Goal: Navigation & Orientation: Find specific page/section

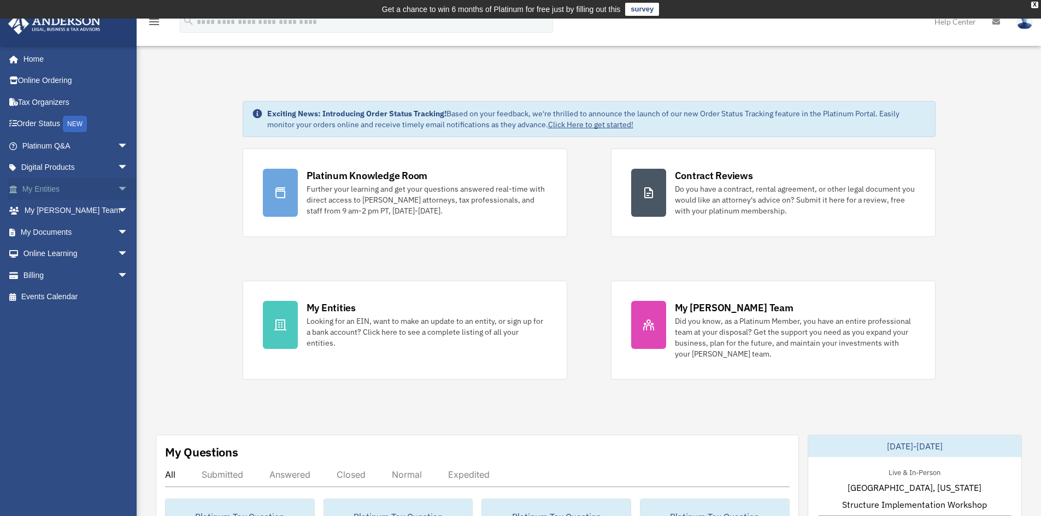
click at [28, 179] on link "My Entities arrow_drop_down" at bounding box center [76, 189] width 137 height 22
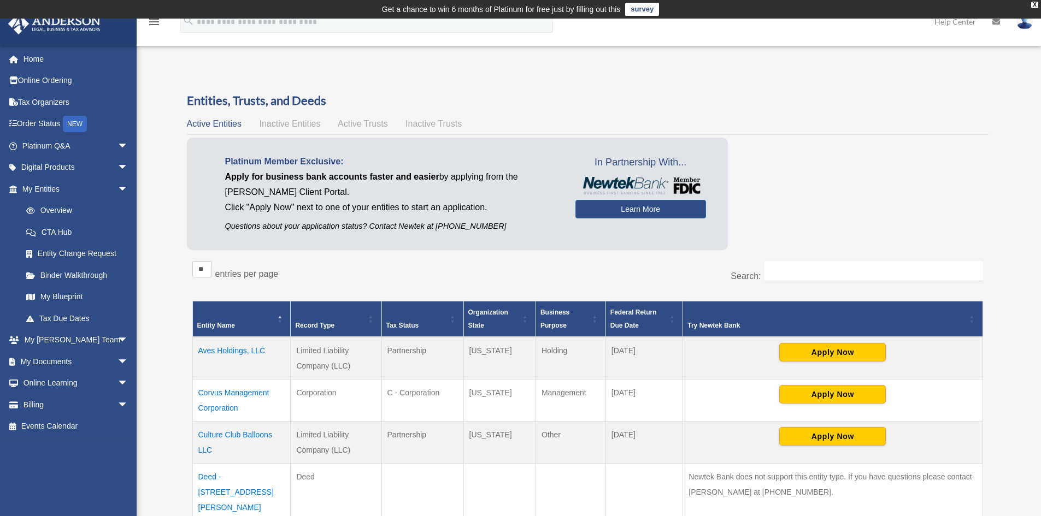
click at [239, 351] on td "Aves Holdings, LLC" at bounding box center [241, 358] width 98 height 43
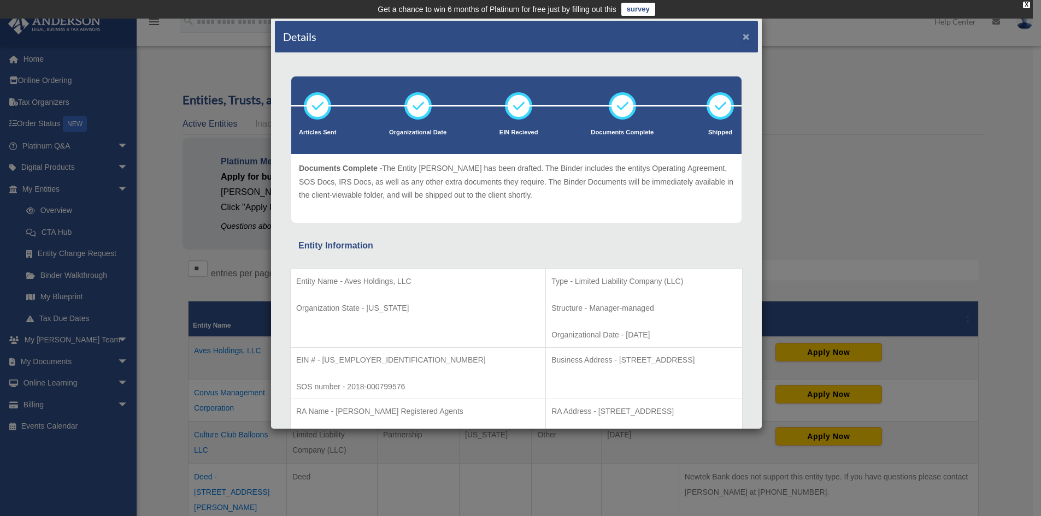
click at [742, 36] on button "×" at bounding box center [745, 36] width 7 height 11
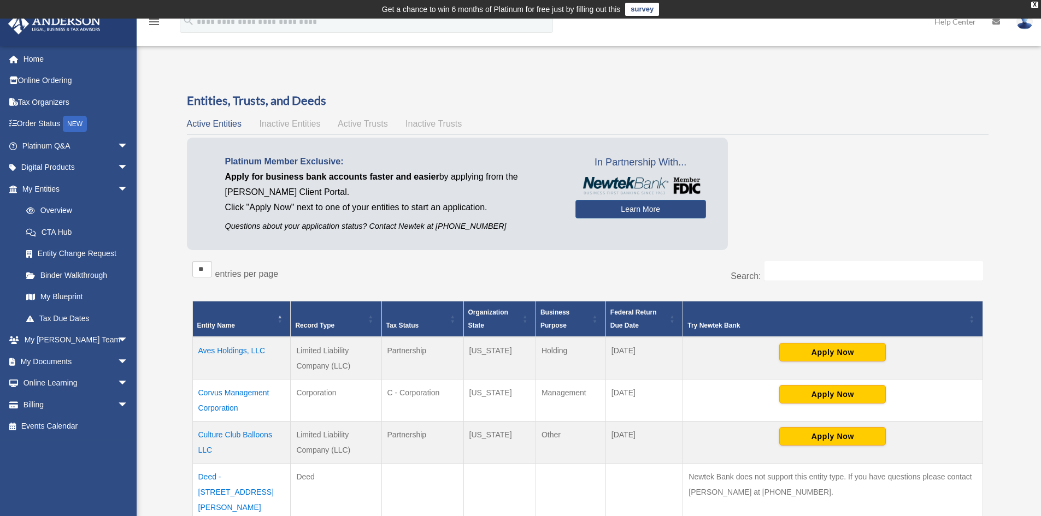
click at [235, 393] on td "Corvus Management Corporation" at bounding box center [241, 401] width 98 height 42
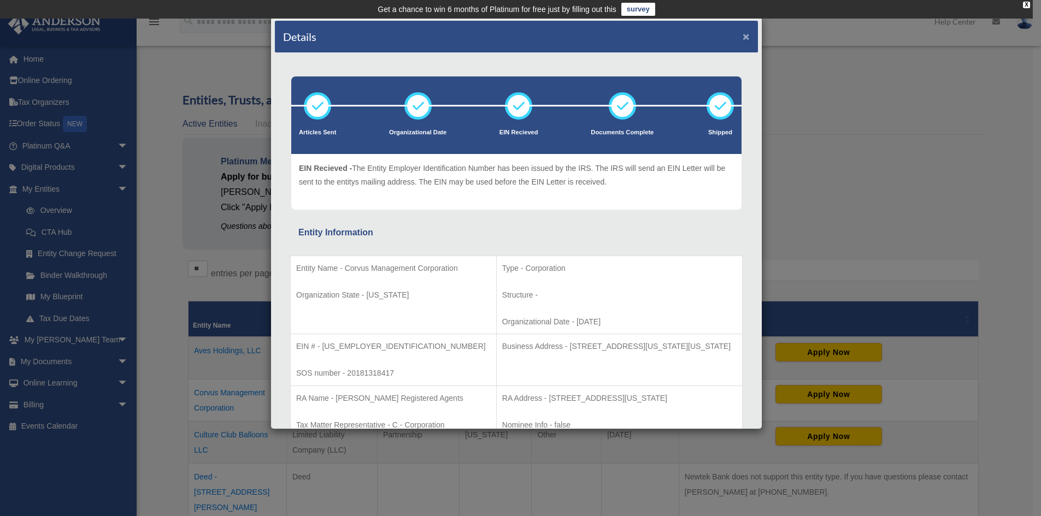
click at [742, 38] on button "×" at bounding box center [745, 36] width 7 height 11
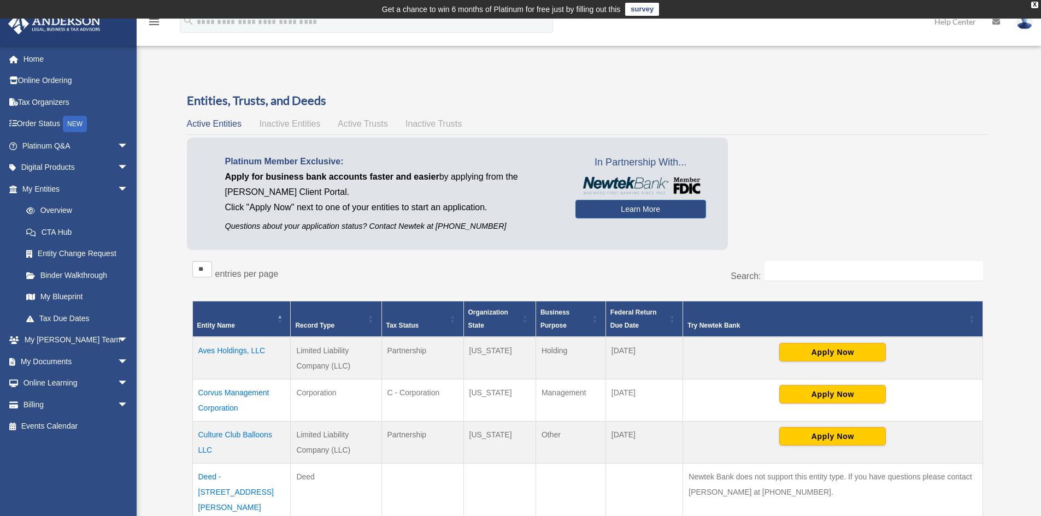
click at [239, 435] on td "Culture Club Balloons LLC" at bounding box center [241, 443] width 98 height 42
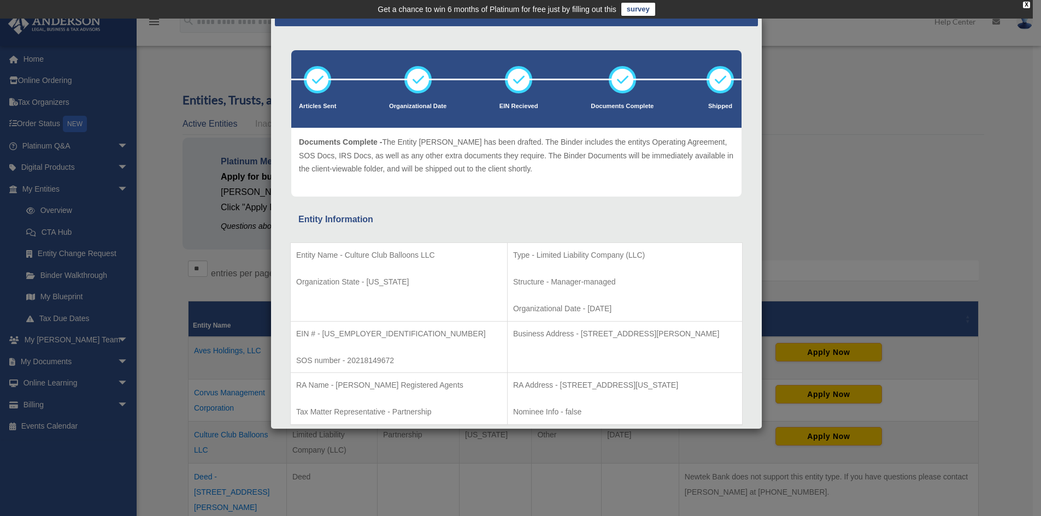
scroll to position [24, 0]
